Goal: Task Accomplishment & Management: Manage account settings

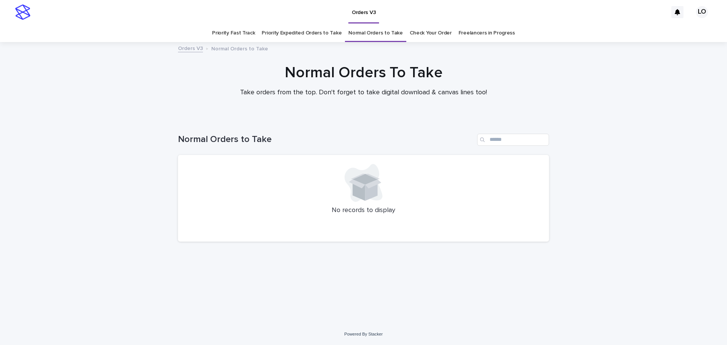
click at [304, 33] on link "Priority Expedited Orders to Take" at bounding box center [302, 33] width 80 height 18
click at [382, 35] on link "Normal Orders to Take" at bounding box center [375, 33] width 55 height 18
click at [434, 36] on link "Check Your Order" at bounding box center [431, 33] width 42 height 18
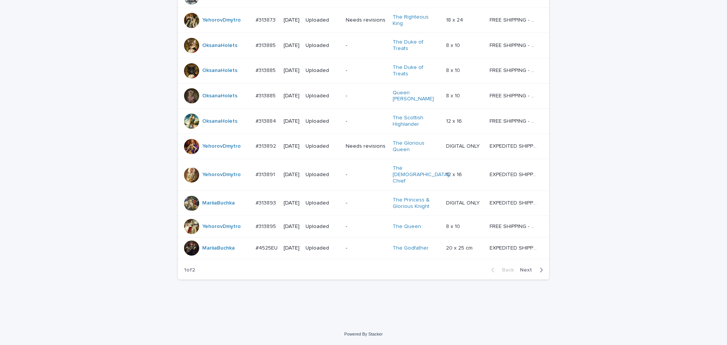
scroll to position [662, 0]
click at [529, 269] on span "Next" at bounding box center [528, 269] width 17 height 5
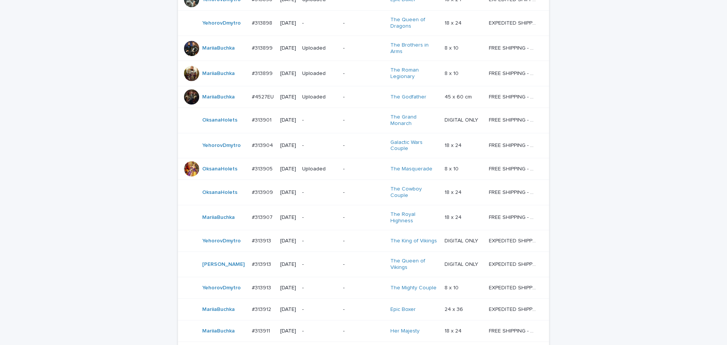
scroll to position [217, 0]
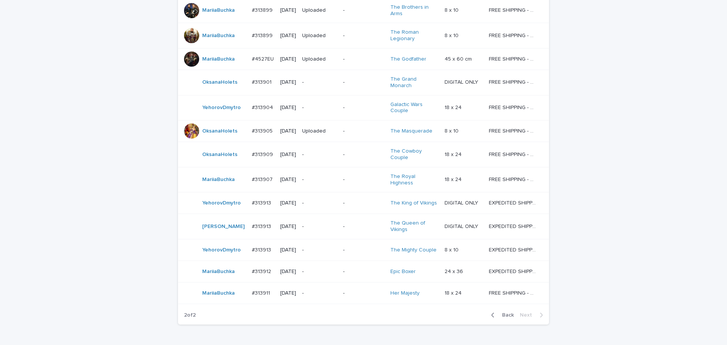
click at [586, 286] on div "Loading... Saving… Loading... Saving… Check Your Order Artist Name Date Design_…" at bounding box center [363, 135] width 727 height 467
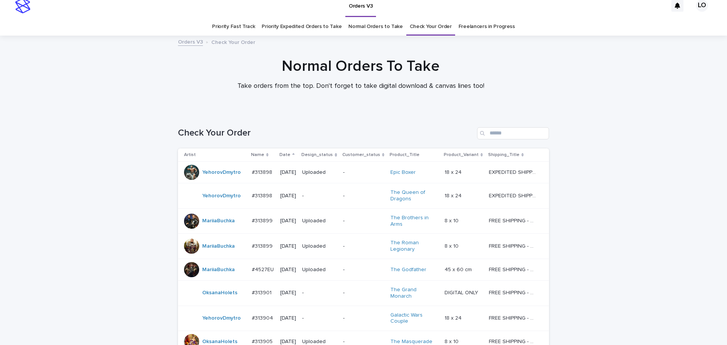
scroll to position [0, 0]
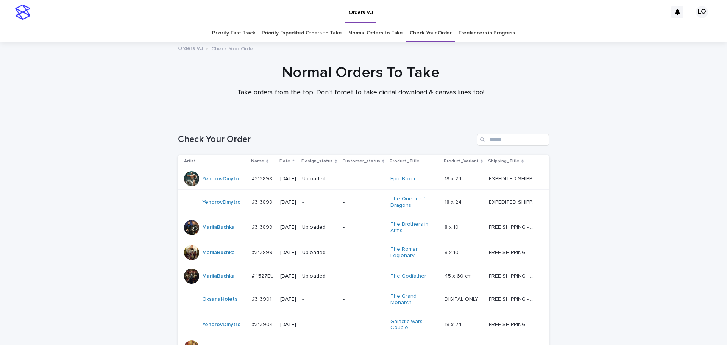
click at [305, 30] on link "Priority Expedited Orders to Take" at bounding box center [302, 33] width 80 height 18
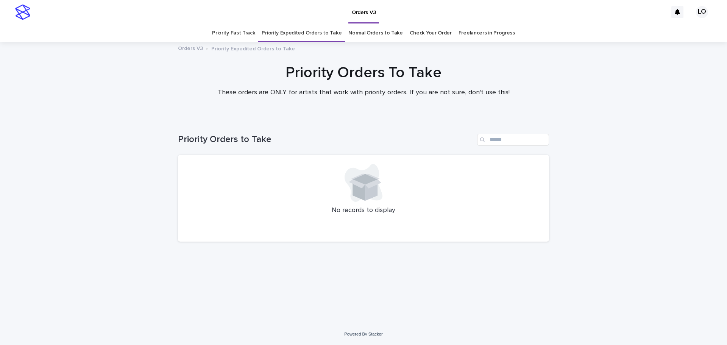
click at [417, 34] on link "Check Your Order" at bounding box center [431, 33] width 42 height 18
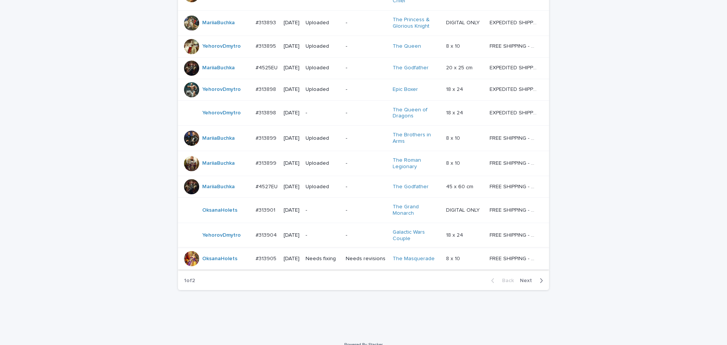
scroll to position [648, 0]
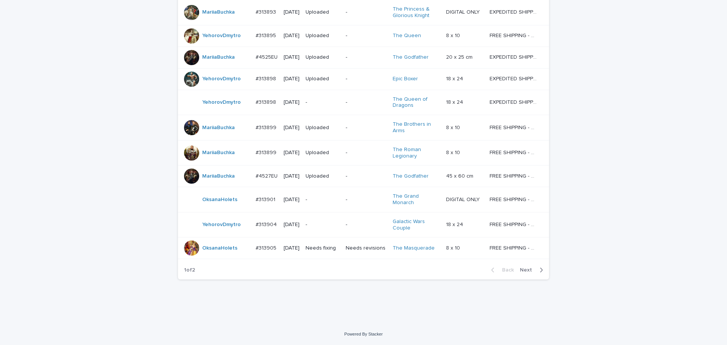
click at [530, 272] on span "Next" at bounding box center [528, 269] width 17 height 5
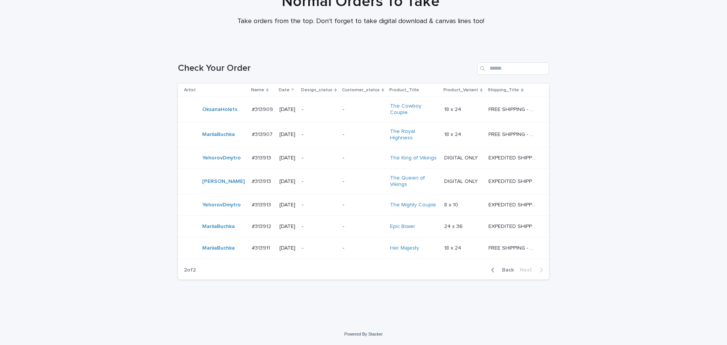
scroll to position [67, 0]
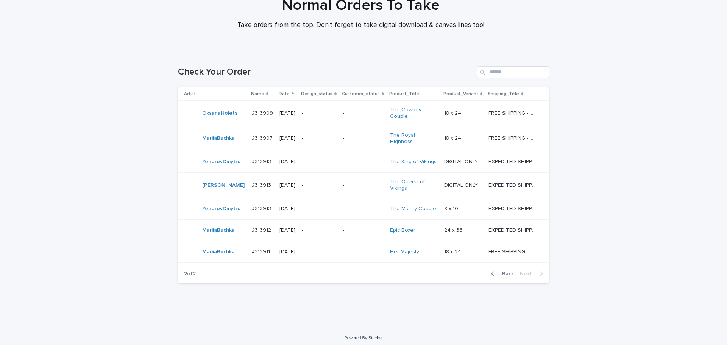
click at [614, 162] on div "Loading... Saving… Loading... Saving… Check Your Order Artist Name Date Design_…" at bounding box center [363, 189] width 727 height 276
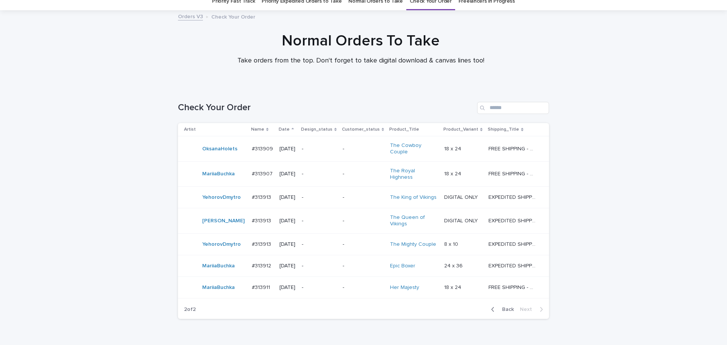
scroll to position [0, 0]
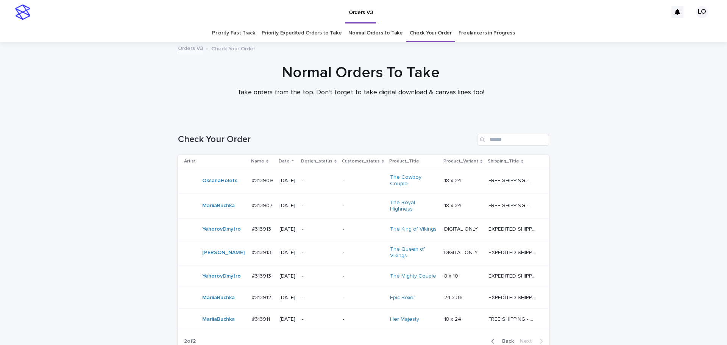
click at [368, 31] on link "Normal Orders to Take" at bounding box center [375, 33] width 55 height 18
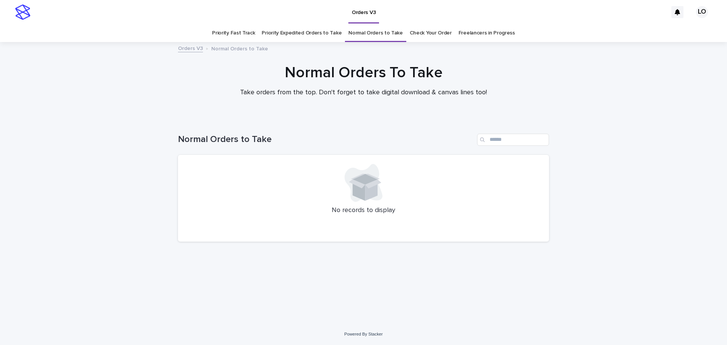
click at [310, 33] on link "Priority Expedited Orders to Take" at bounding box center [302, 33] width 80 height 18
click at [375, 39] on link "Normal Orders to Take" at bounding box center [375, 33] width 55 height 18
